Goal: Information Seeking & Learning: Learn about a topic

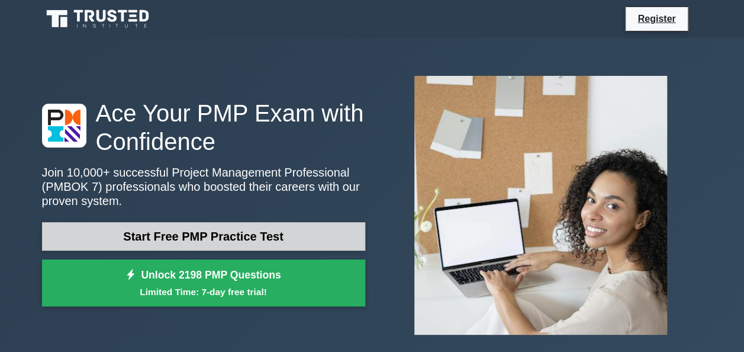
click at [221, 240] on link "Start Free PMP Practice Test" at bounding box center [203, 236] width 323 height 28
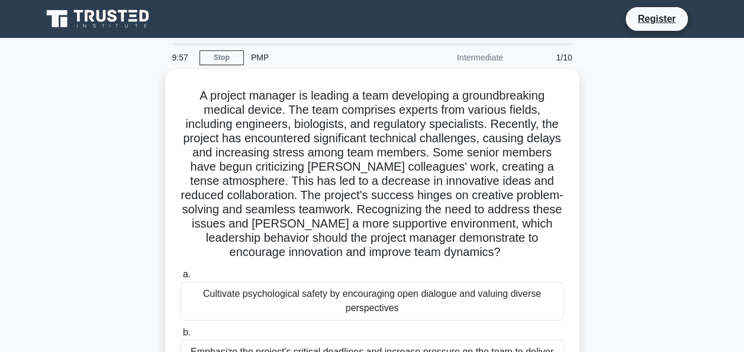
scroll to position [239, 0]
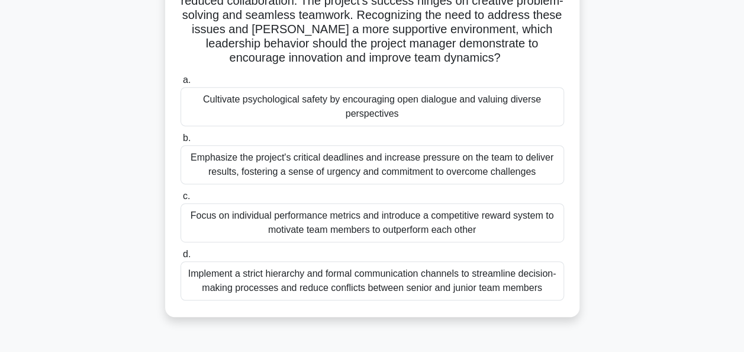
drag, startPoint x: 0, startPoint y: 0, endPoint x: 722, endPoint y: 374, distance: 813.5
click at [722, 351] on html "Register 9:57 Stop PMP" at bounding box center [372, 125] width 744 height 639
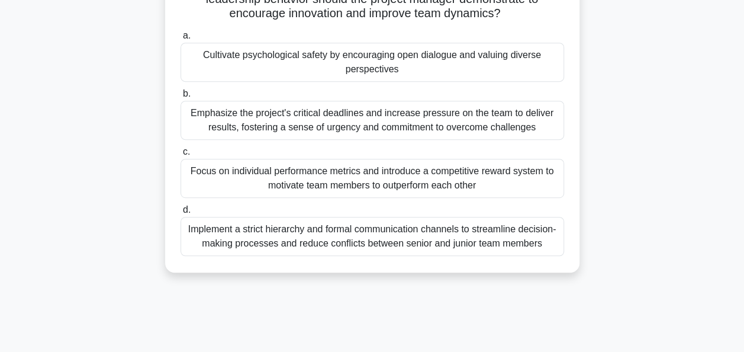
drag, startPoint x: 722, startPoint y: 374, endPoint x: 703, endPoint y: 233, distance: 142.3
click at [703, 233] on div "A project manager is leading a team developing a groundbreaking medical device.…" at bounding box center [372, 59] width 675 height 456
click at [684, 120] on div "A project manager is leading a team developing a groundbreaking medical device.…" at bounding box center [372, 59] width 675 height 456
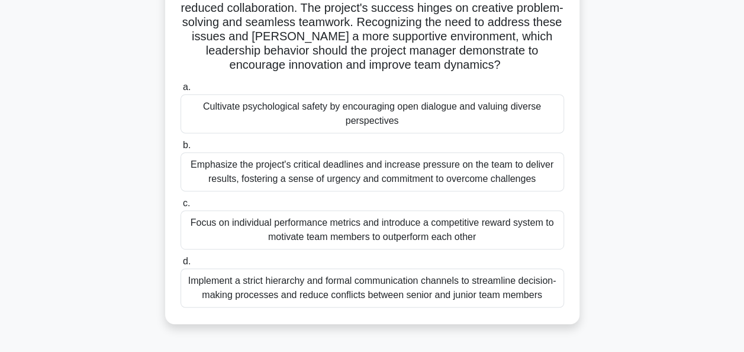
scroll to position [198, 0]
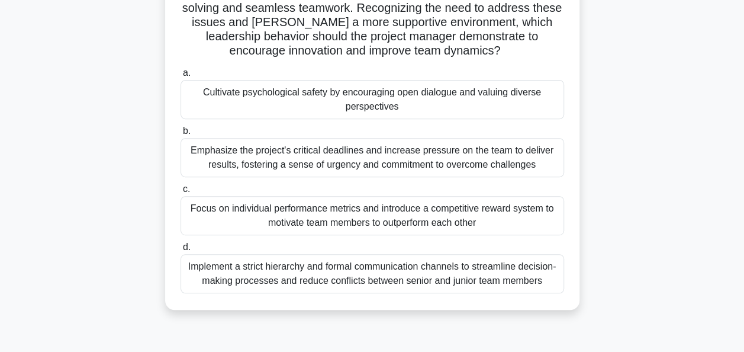
click at [213, 97] on div "Cultivate psychological safety by encouraging open dialogue and valuing diverse…" at bounding box center [373, 99] width 384 height 39
click at [181, 77] on input "a. Cultivate psychological safety by encouraging open dialogue and valuing dive…" at bounding box center [181, 73] width 0 height 8
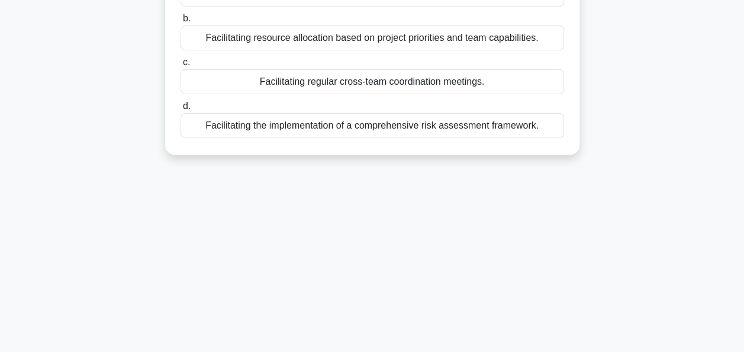
scroll to position [9, 0]
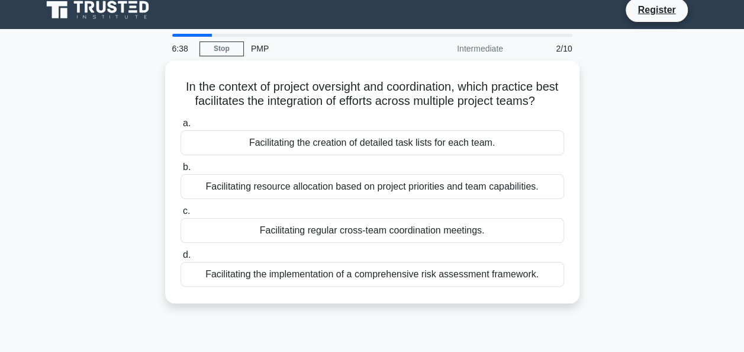
click at [533, 229] on label "c. Facilitating regular cross-team coordination meetings." at bounding box center [373, 223] width 384 height 39
click at [181, 215] on input "c. Facilitating regular cross-team coordination meetings." at bounding box center [181, 211] width 0 height 8
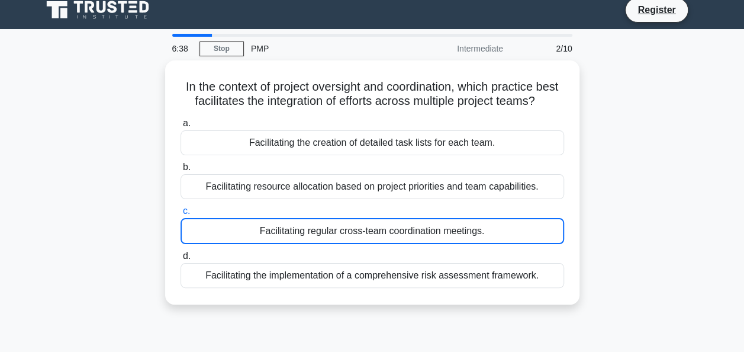
scroll to position [0, 0]
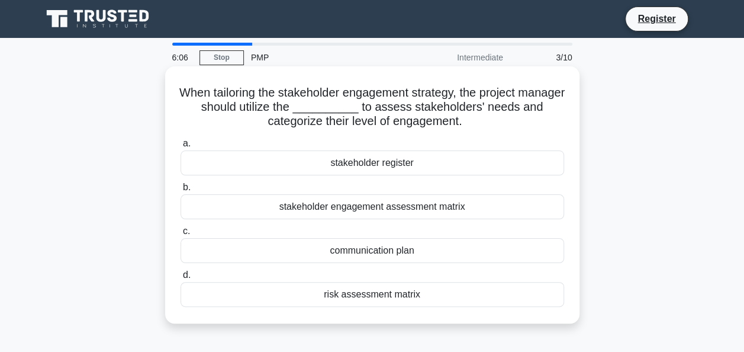
click at [355, 159] on div "stakeholder register" at bounding box center [373, 162] width 384 height 25
click at [181, 147] on input "a. stakeholder register" at bounding box center [181, 144] width 0 height 8
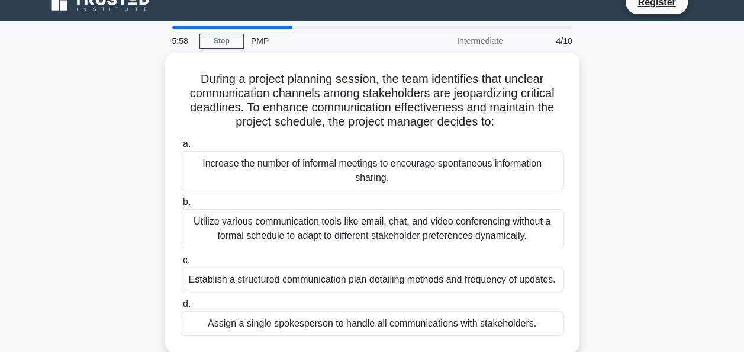
scroll to position [24, 0]
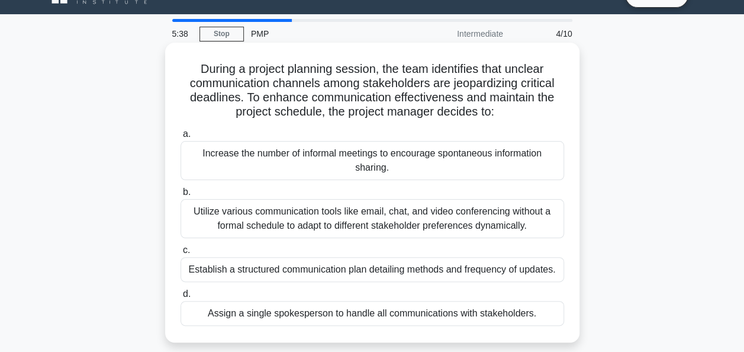
click at [329, 220] on div "Utilize various communication tools like email, chat, and video conferencing wi…" at bounding box center [373, 218] width 384 height 39
click at [181, 196] on input "b. Utilize various communication tools like email, chat, and video conferencing…" at bounding box center [181, 192] width 0 height 8
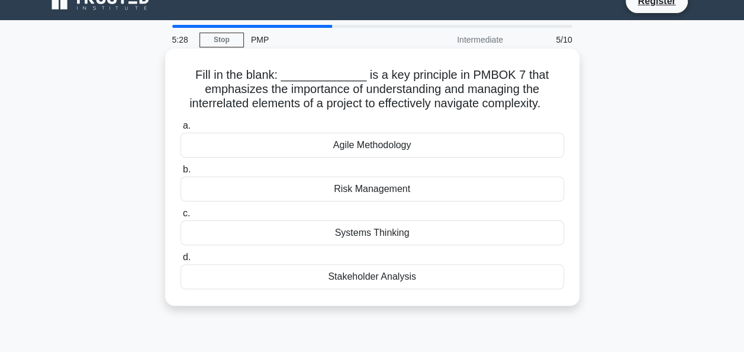
scroll to position [20, 0]
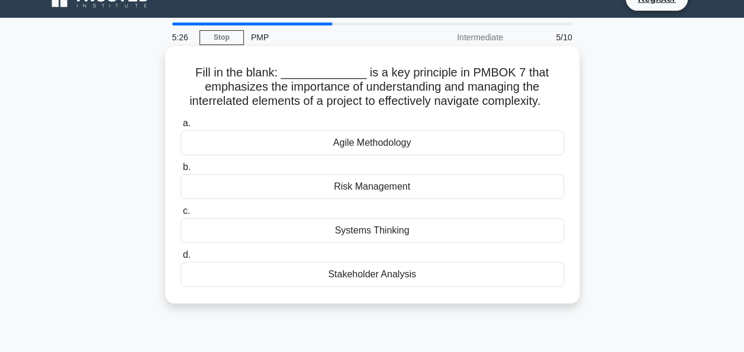
click at [347, 270] on div "Stakeholder Analysis" at bounding box center [373, 274] width 384 height 25
click at [181, 259] on input "d. Stakeholder Analysis" at bounding box center [181, 255] width 0 height 8
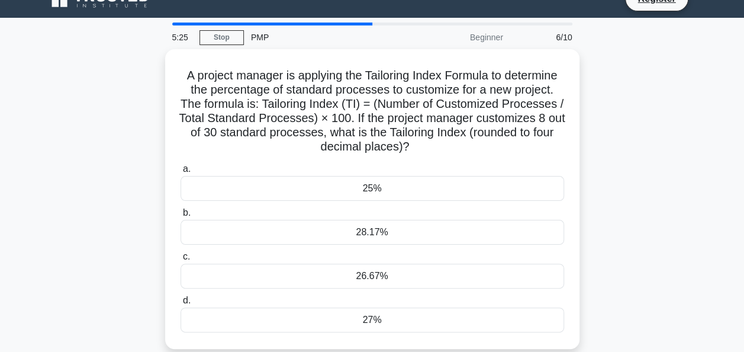
scroll to position [0, 0]
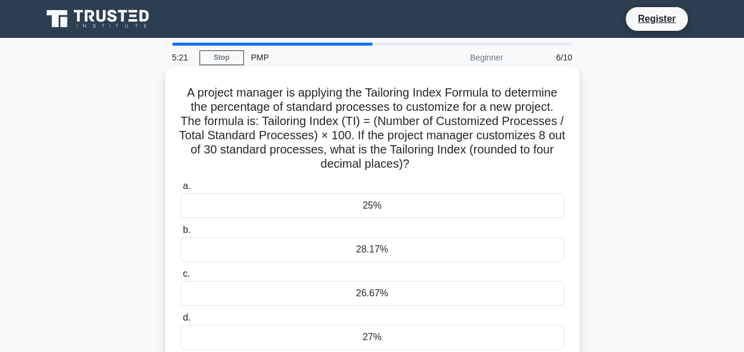
click at [368, 205] on div "25%" at bounding box center [373, 205] width 384 height 25
click at [181, 190] on input "a. 25%" at bounding box center [181, 186] width 0 height 8
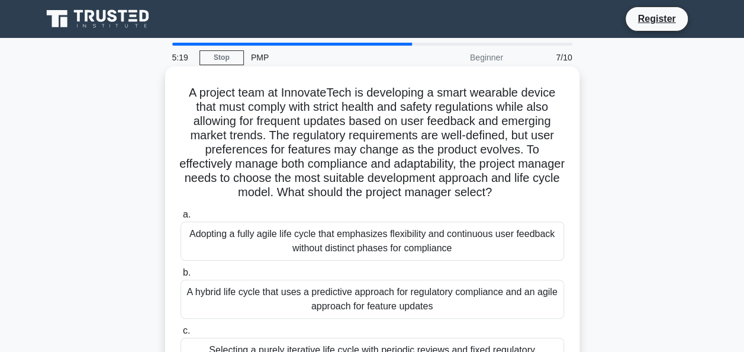
click at [363, 300] on div "A hybrid life cycle that uses a predictive approach for regulatory compliance a…" at bounding box center [373, 298] width 384 height 39
click at [181, 277] on input "b. A hybrid life cycle that uses a predictive approach for regulatory complianc…" at bounding box center [181, 273] width 0 height 8
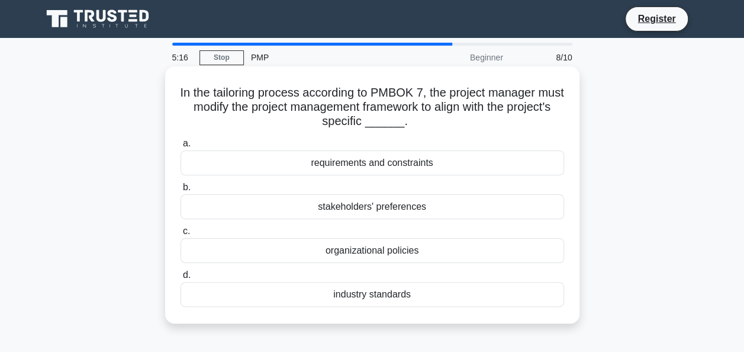
click at [366, 211] on div "stakeholders' preferences" at bounding box center [373, 206] width 384 height 25
click at [181, 191] on input "b. stakeholders' preferences" at bounding box center [181, 188] width 0 height 8
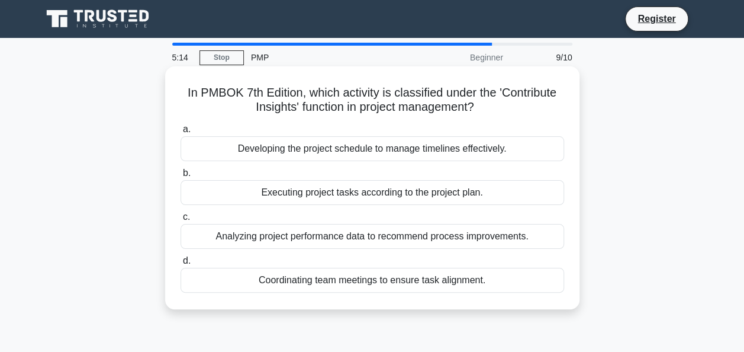
click at [345, 152] on div "Developing the project schedule to manage timelines effectively." at bounding box center [373, 148] width 384 height 25
click at [181, 133] on input "a. Developing the project schedule to manage timelines effectively." at bounding box center [181, 130] width 0 height 8
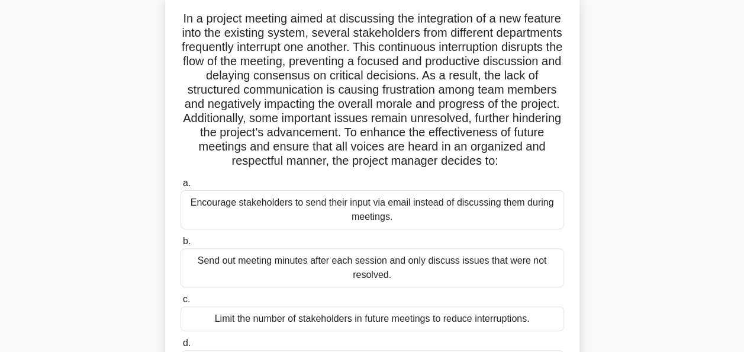
scroll to position [95, 0]
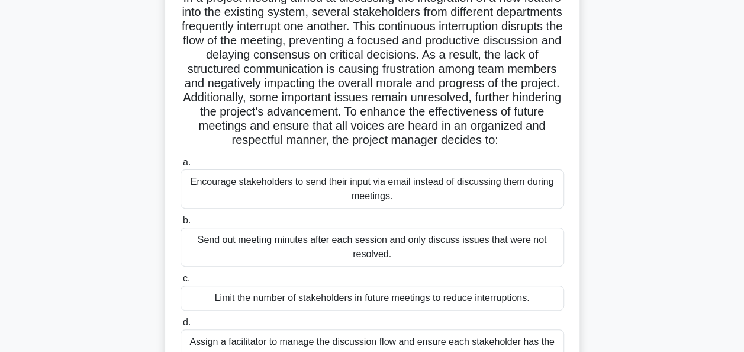
click at [438, 254] on div "Send out meeting minutes after each session and only discuss issues that were n…" at bounding box center [373, 246] width 384 height 39
click at [181, 224] on input "b. Send out meeting minutes after each session and only discuss issues that wer…" at bounding box center [181, 221] width 0 height 8
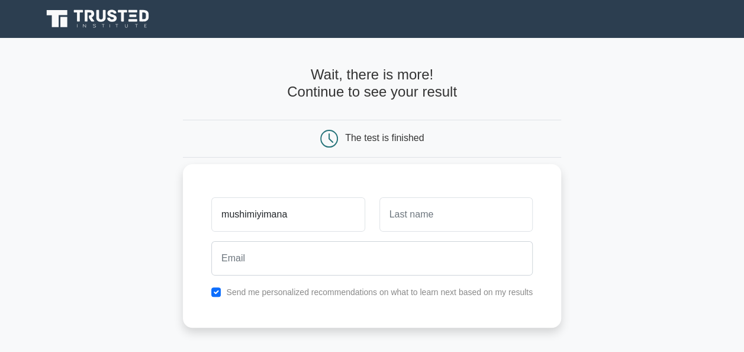
type input "mushimiyimana"
click at [460, 216] on input "text" at bounding box center [456, 214] width 153 height 34
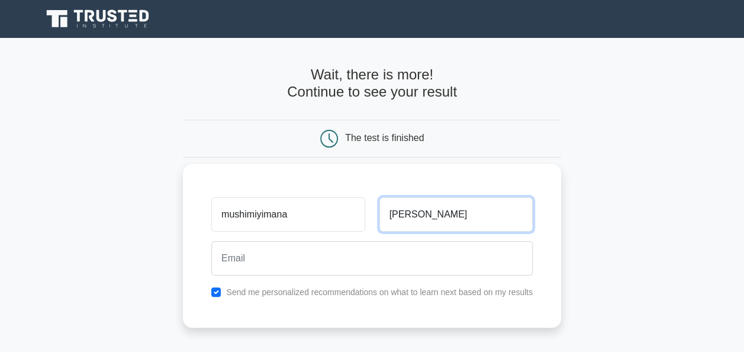
type input "Asnath"
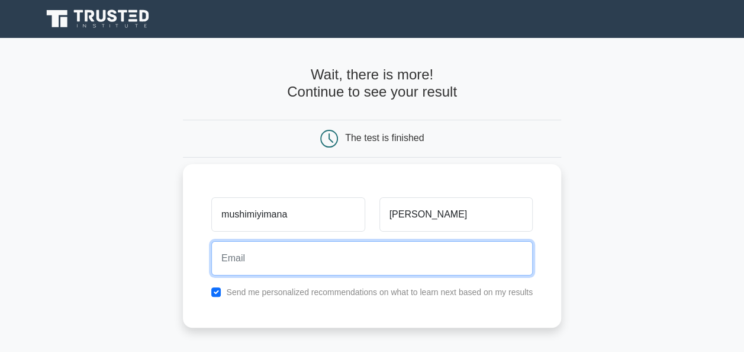
click at [305, 259] on input "email" at bounding box center [372, 258] width 322 height 34
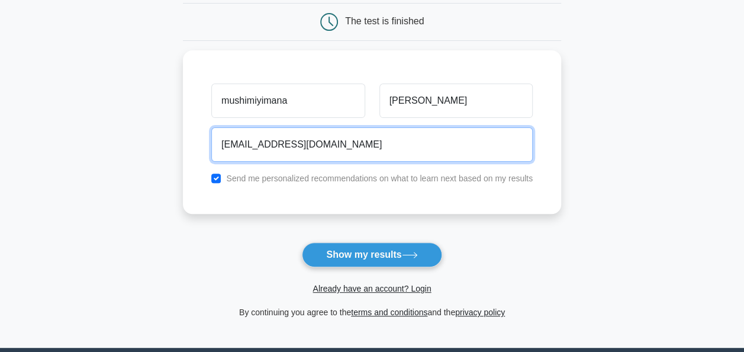
scroll to position [118, 0]
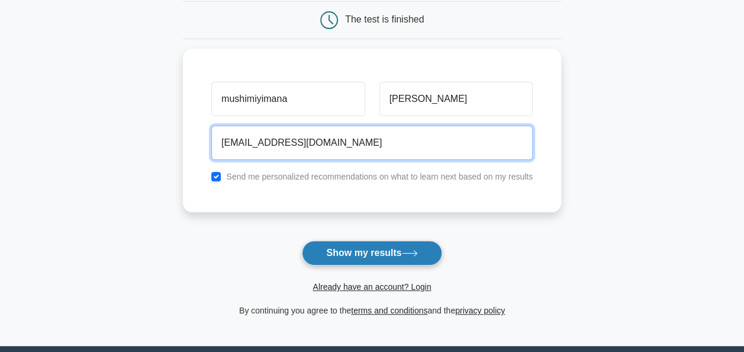
type input "asmushime@gmail.com"
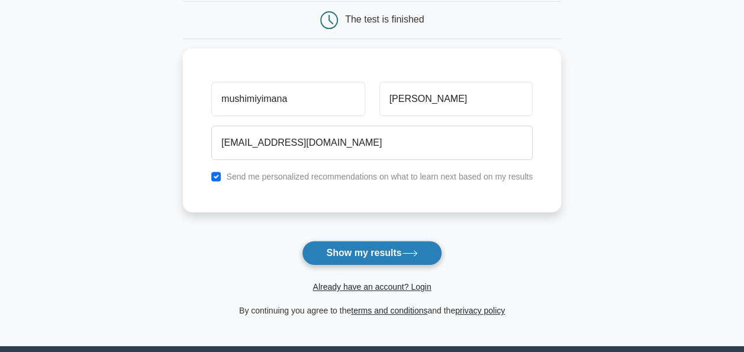
click at [377, 250] on button "Show my results" at bounding box center [372, 252] width 140 height 25
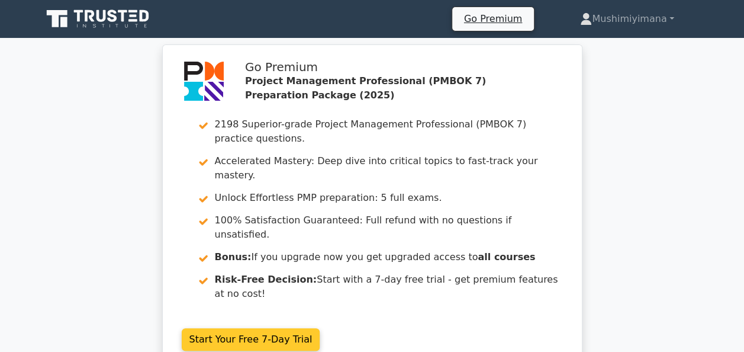
click at [254, 328] on link "Start Your Free 7-Day Trial" at bounding box center [251, 339] width 139 height 22
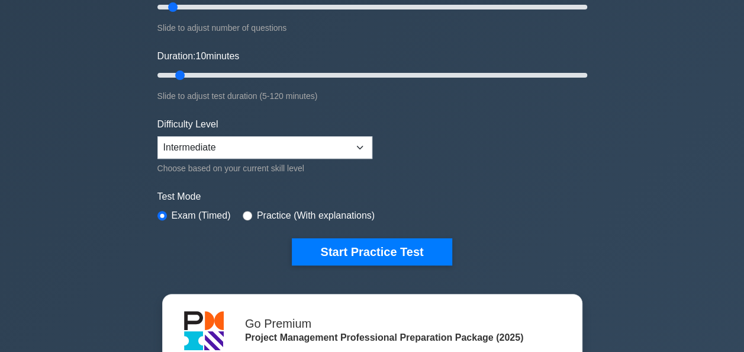
scroll to position [189, 0]
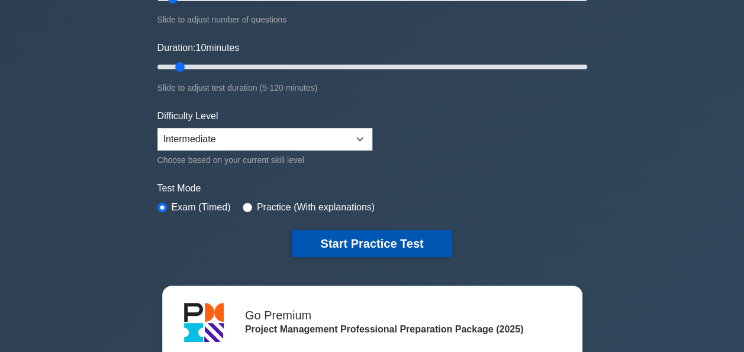
click at [346, 242] on button "Start Practice Test" at bounding box center [372, 243] width 160 height 27
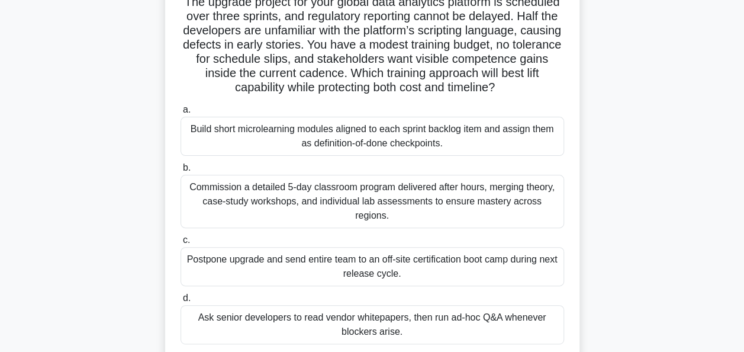
scroll to position [95, 0]
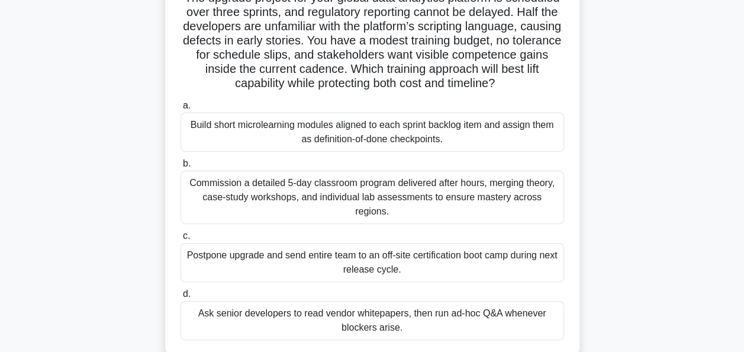
click at [241, 201] on div "Commission a detailed 5-day classroom program delivered after hours, merging th…" at bounding box center [373, 197] width 384 height 53
click at [181, 168] on input "b. Commission a detailed 5-day classroom program delivered after hours, merging…" at bounding box center [181, 164] width 0 height 8
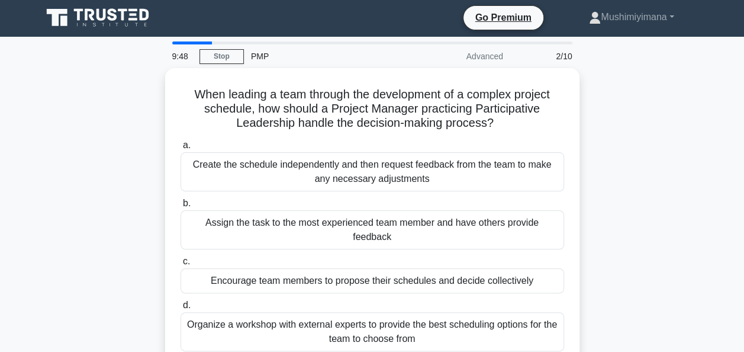
scroll to position [0, 0]
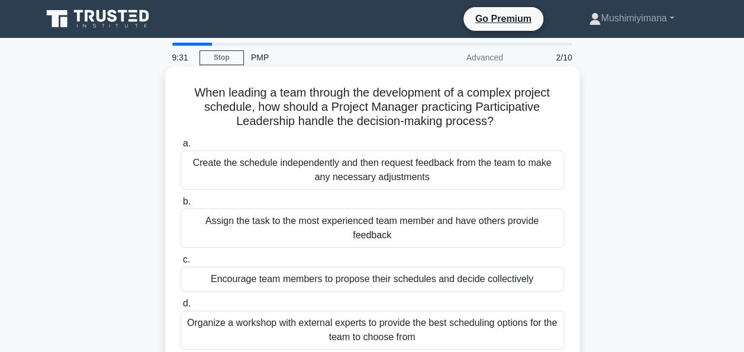
click at [326, 270] on div "Encourage team members to propose their schedules and decide collectively" at bounding box center [373, 278] width 384 height 25
click at [181, 263] on input "c. Encourage team members to propose their schedules and decide collectively" at bounding box center [181, 260] width 0 height 8
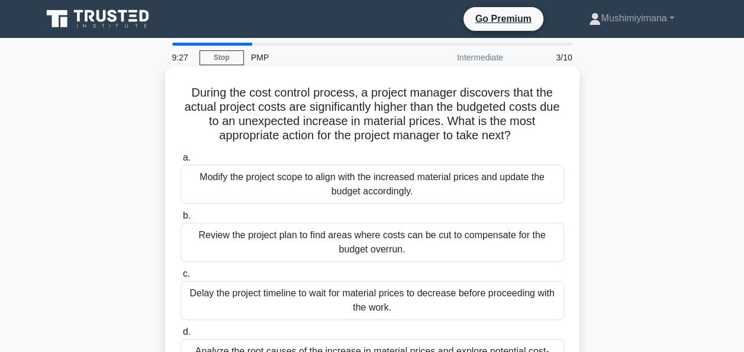
click at [345, 192] on div "Modify the project scope to align with the increased material prices and update…" at bounding box center [373, 184] width 384 height 39
click at [181, 162] on input "a. Modify the project scope to align with the increased material prices and upd…" at bounding box center [181, 158] width 0 height 8
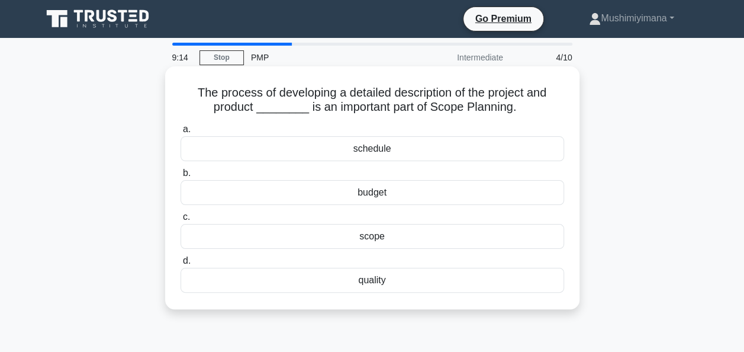
click at [375, 280] on div "quality" at bounding box center [373, 280] width 384 height 25
click at [181, 265] on input "d. quality" at bounding box center [181, 261] width 0 height 8
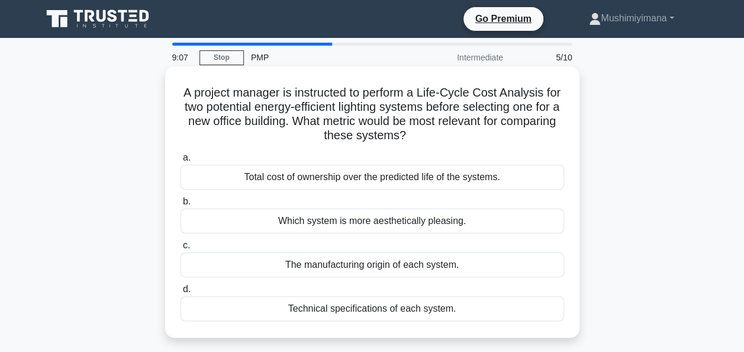
click at [301, 182] on div "Total cost of ownership over the predicted life of the systems." at bounding box center [373, 177] width 384 height 25
click at [181, 162] on input "a. Total cost of ownership over the predicted life of the systems." at bounding box center [181, 158] width 0 height 8
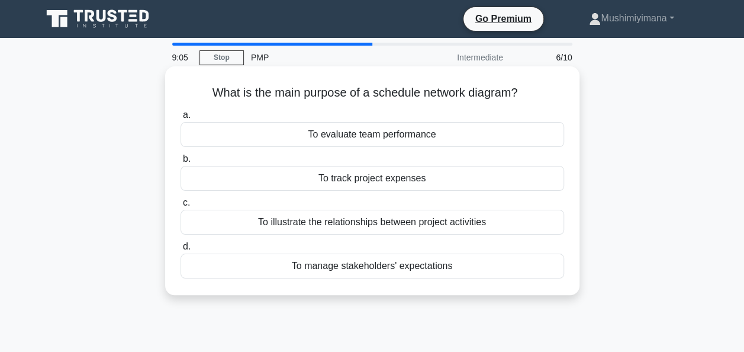
click at [341, 228] on div "To illustrate the relationships between project activities" at bounding box center [373, 222] width 384 height 25
click at [181, 207] on input "c. To illustrate the relationships between project activities" at bounding box center [181, 203] width 0 height 8
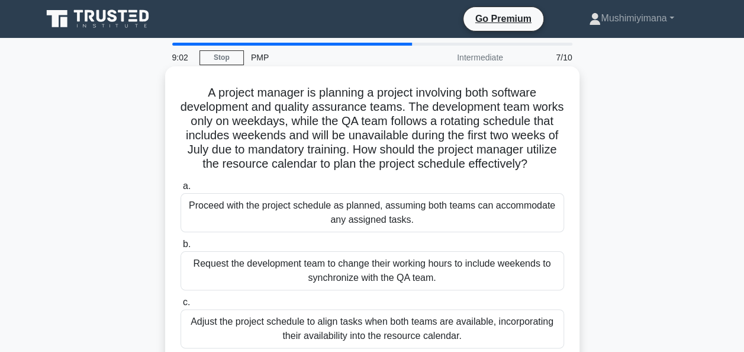
click at [330, 290] on div "Request the development team to change their working hours to include weekends …" at bounding box center [373, 270] width 384 height 39
click at [181, 248] on input "b. Request the development team to change their working hours to include weeken…" at bounding box center [181, 244] width 0 height 8
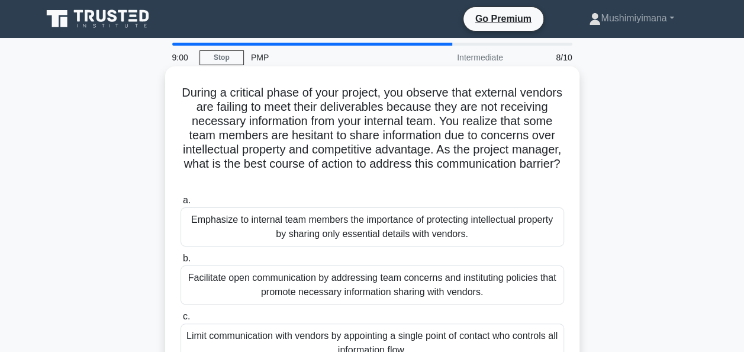
click at [317, 230] on div "Emphasize to internal team members the importance of protecting intellectual pr…" at bounding box center [373, 226] width 384 height 39
click at [181, 204] on input "a. Emphasize to internal team members the importance of protecting intellectual…" at bounding box center [181, 201] width 0 height 8
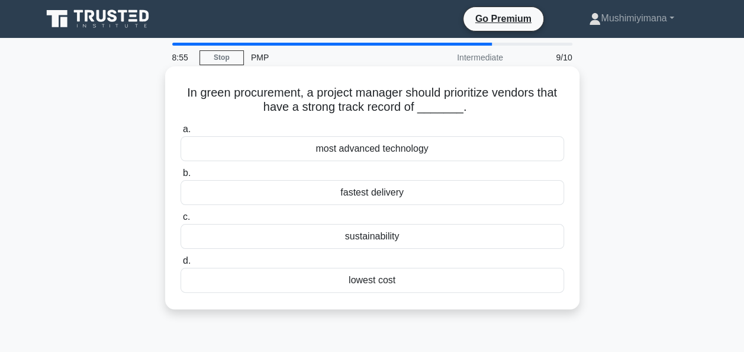
click at [343, 150] on div "most advanced technology" at bounding box center [373, 148] width 384 height 25
click at [181, 133] on input "a. most advanced technology" at bounding box center [181, 130] width 0 height 8
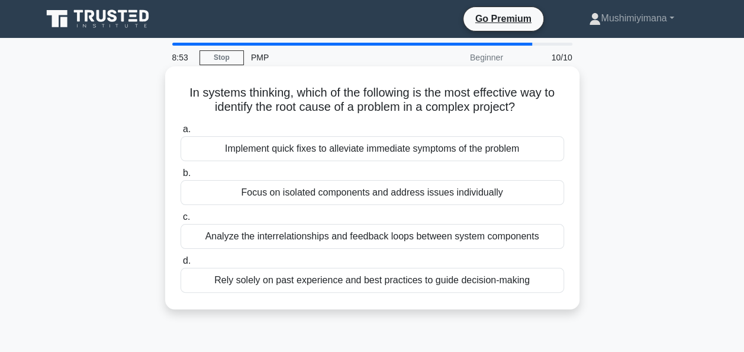
click at [345, 194] on div "Focus on isolated components and address issues individually" at bounding box center [373, 192] width 384 height 25
click at [181, 177] on input "b. Focus on isolated components and address issues individually" at bounding box center [181, 173] width 0 height 8
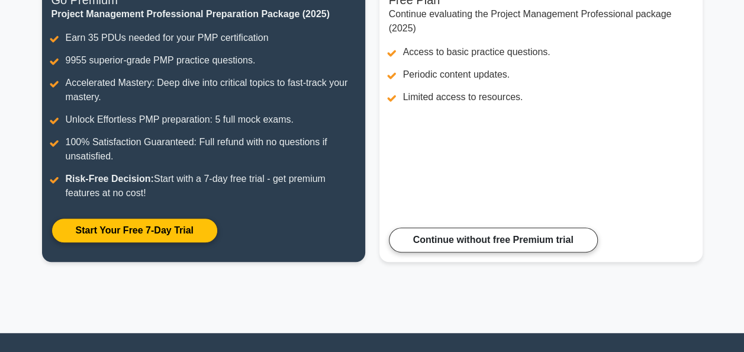
scroll to position [189, 0]
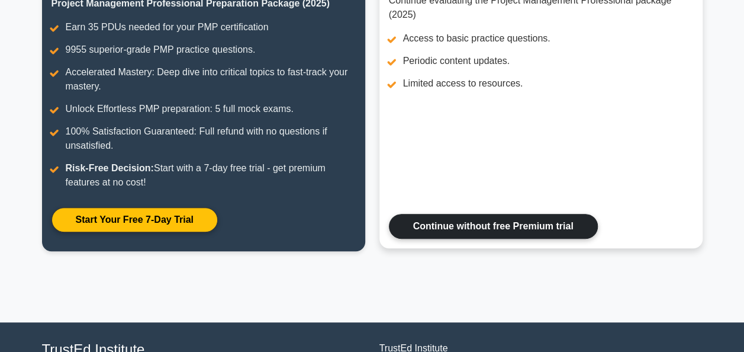
click at [510, 230] on link "Continue without free Premium trial" at bounding box center [493, 226] width 209 height 25
